Goal: Task Accomplishment & Management: Manage account settings

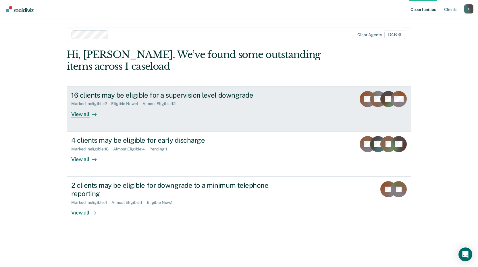
click at [78, 115] on div "View all" at bounding box center [87, 111] width 32 height 11
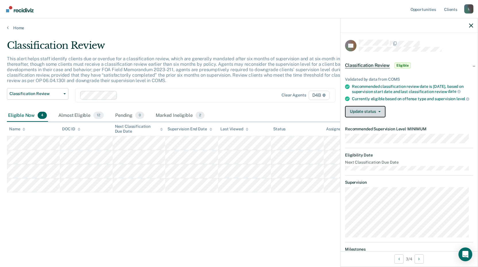
click at [355, 117] on button "Update status" at bounding box center [365, 111] width 40 height 11
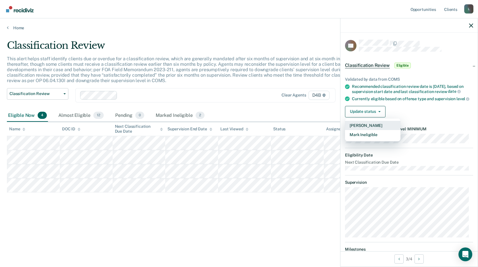
click at [356, 128] on button "[PERSON_NAME]" at bounding box center [372, 125] width 55 height 9
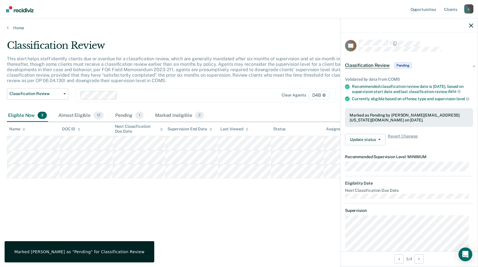
click at [147, 203] on div "Classification Review This alert helps staff identify clients due or overdue fo…" at bounding box center [239, 132] width 464 height 184
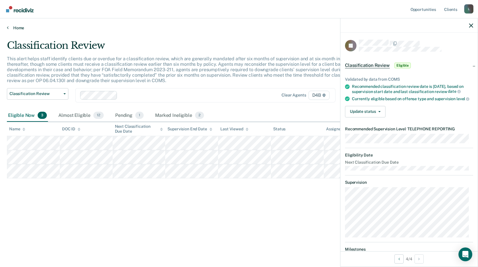
click at [8, 26] on icon at bounding box center [8, 27] width 2 height 5
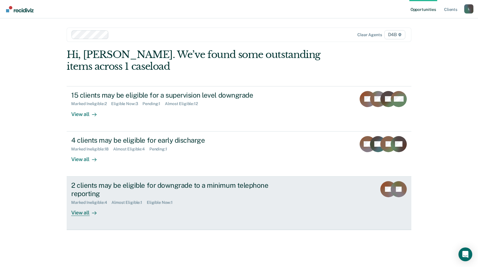
click at [81, 212] on div "View all" at bounding box center [87, 210] width 32 height 11
